Goal: Check status: Check status

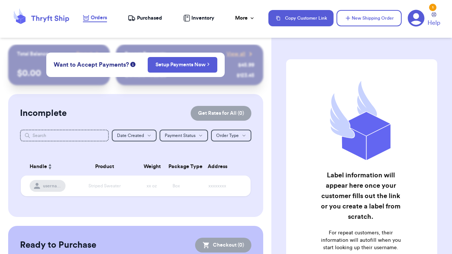
click at [184, 11] on nav "Orders Purchased Inventory More Stats Completed Orders Payments Payouts Copy Cu…" at bounding box center [264, 18] width 377 height 24
